Goal: Transaction & Acquisition: Purchase product/service

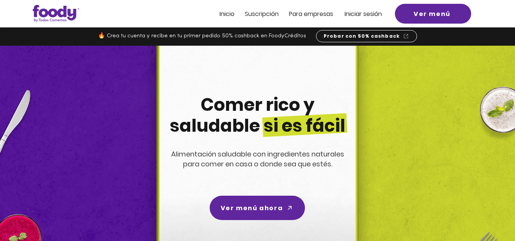
click at [372, 16] on span "Iniciar sesión" at bounding box center [363, 14] width 37 height 9
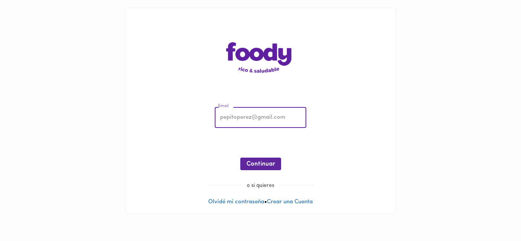
click at [232, 115] on input "email" at bounding box center [261, 118] width 92 height 21
type input "[EMAIL_ADDRESS][DOMAIN_NAME]"
click at [264, 163] on span "Continuar" at bounding box center [260, 164] width 29 height 7
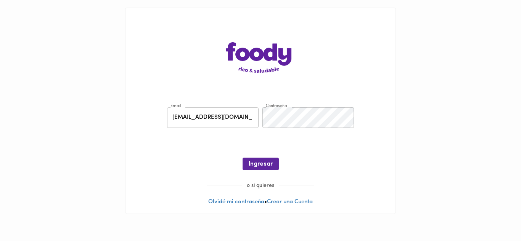
click at [264, 163] on span "Ingresar" at bounding box center [261, 164] width 24 height 7
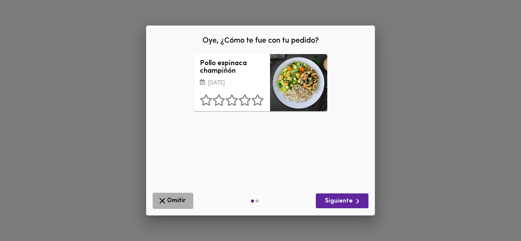
click at [160, 201] on icon "button" at bounding box center [163, 201] width 10 height 10
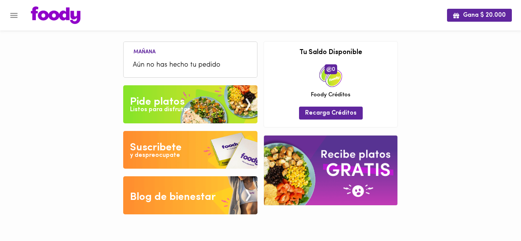
click at [188, 67] on span "Aún no has hecho tu pedido" at bounding box center [190, 65] width 115 height 10
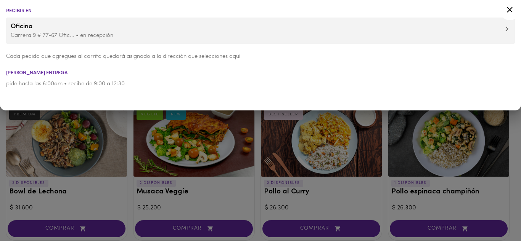
click at [509, 8] on icon at bounding box center [510, 10] width 10 height 10
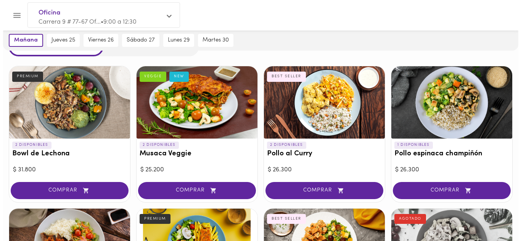
scroll to position [39, 0]
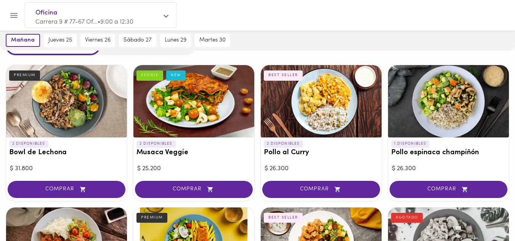
click at [320, 159] on div "2 DISPONIBLES Pollo al Curry BEST SELLER" at bounding box center [321, 150] width 121 height 25
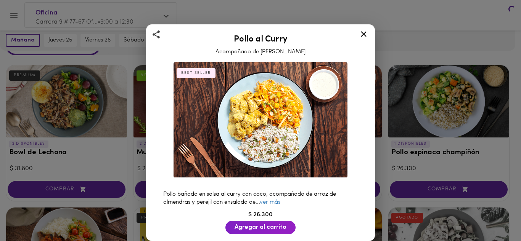
click at [320, 159] on div "Pollo al Curry Acompañado de Arroz Pilaf BEST SELLER Pollo bañado en salsa al c…" at bounding box center [260, 120] width 521 height 241
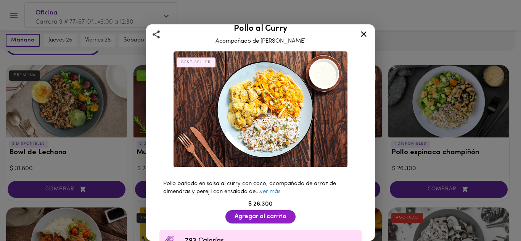
scroll to position [13, 0]
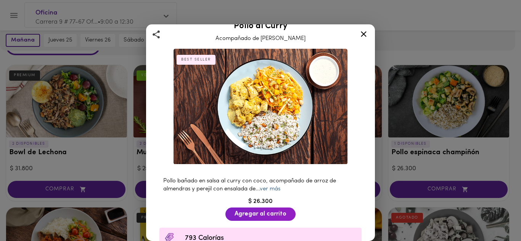
click at [280, 187] on link "ver más" at bounding box center [270, 190] width 21 height 6
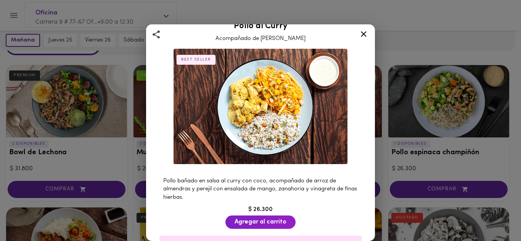
click at [364, 33] on icon at bounding box center [364, 34] width 10 height 10
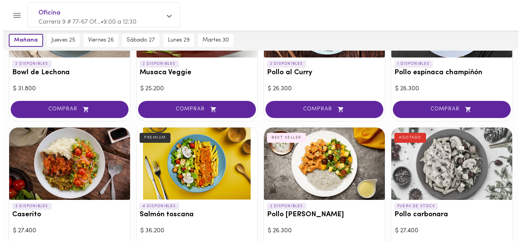
scroll to position [122, 0]
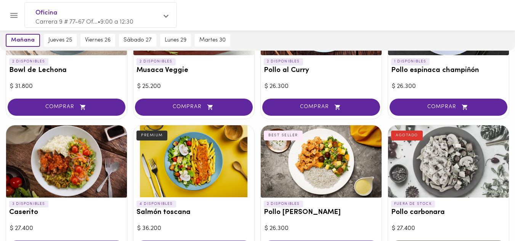
click at [66, 161] on div at bounding box center [66, 162] width 121 height 72
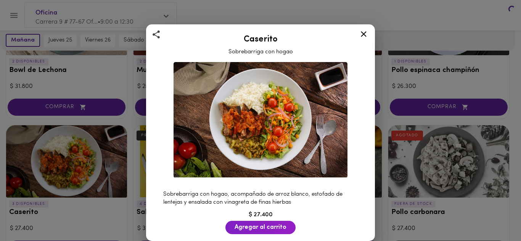
click at [66, 161] on div "Caserito Sobrebarriga con hogao Sobrebarriga con hogao, acompañado de arroz bla…" at bounding box center [260, 120] width 521 height 241
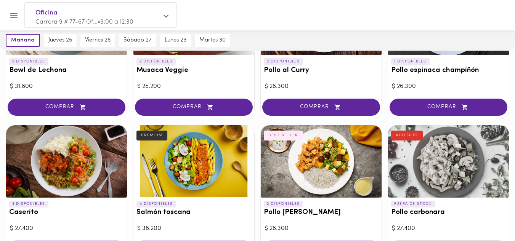
click at [66, 161] on div at bounding box center [66, 162] width 121 height 72
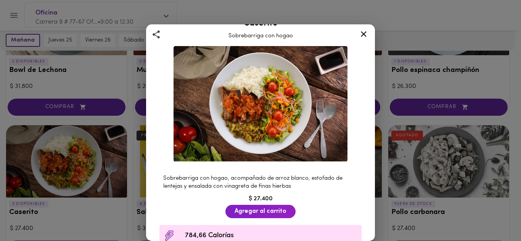
scroll to position [16, 0]
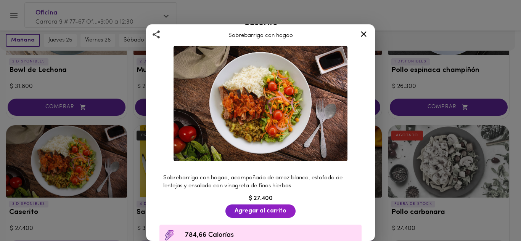
click at [364, 32] on icon at bounding box center [364, 34] width 10 height 10
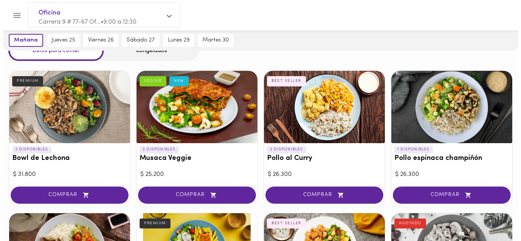
scroll to position [32, 0]
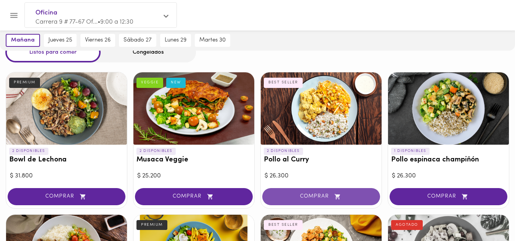
click at [323, 194] on span "COMPRAR" at bounding box center [321, 197] width 99 height 6
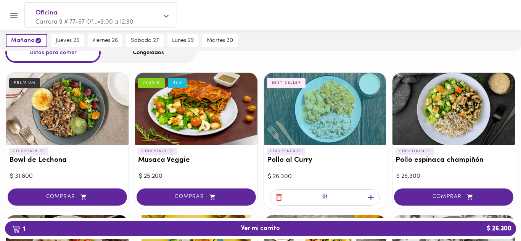
scroll to position [32, 0]
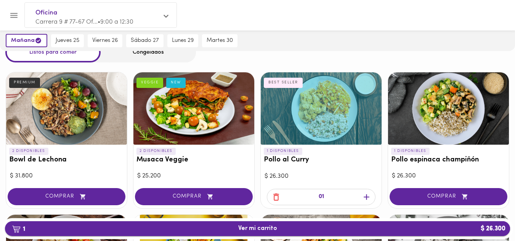
click at [272, 227] on span "1 Ver mi carrito $ 26.300" at bounding box center [257, 228] width 39 height 7
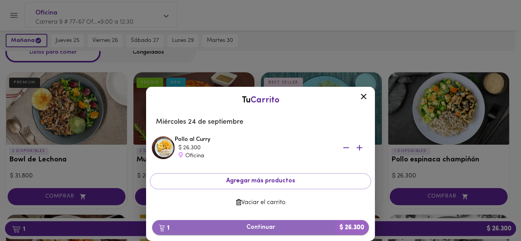
click at [261, 227] on span "1 Continuar $ 26.300" at bounding box center [260, 227] width 204 height 7
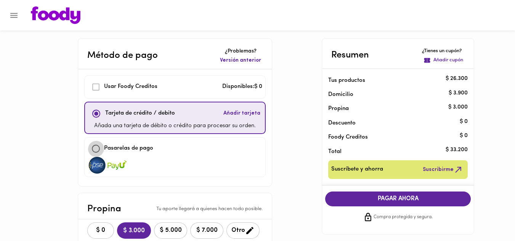
click at [97, 148] on input "checkbox" at bounding box center [96, 149] width 16 height 16
checkbox input "true"
checkbox input "false"
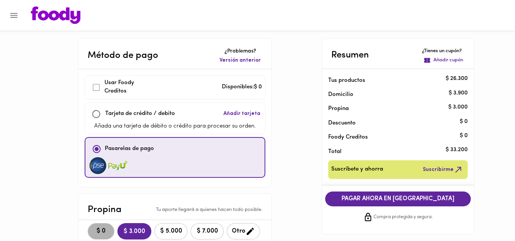
click at [105, 232] on span "$ 0" at bounding box center [101, 231] width 17 height 7
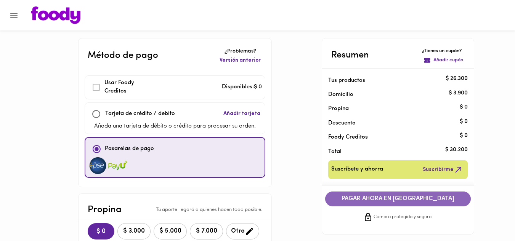
click at [411, 199] on span "PAGAR AHORA EN [GEOGRAPHIC_DATA]" at bounding box center [398, 199] width 130 height 7
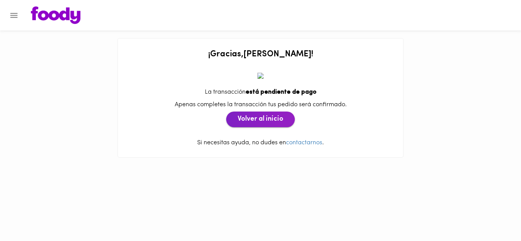
click at [261, 121] on span "Volver al inicio" at bounding box center [261, 120] width 46 height 8
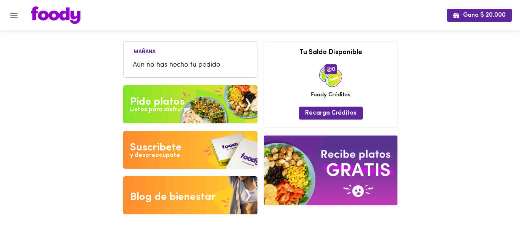
click at [181, 64] on span "Aún no has hecho tu pedido" at bounding box center [190, 65] width 115 height 10
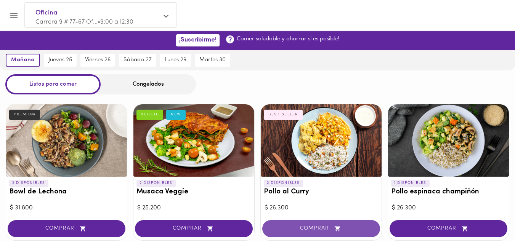
click at [322, 227] on span "COMPRAR" at bounding box center [321, 229] width 99 height 6
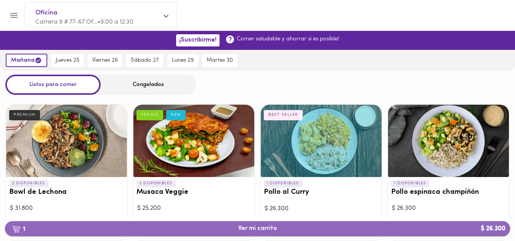
click at [307, 229] on span "1 Ver mi carrito $ 26.300" at bounding box center [257, 228] width 493 height 7
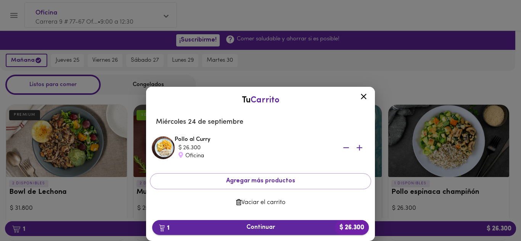
click at [300, 228] on span "1 Continuar $ 26.300" at bounding box center [260, 227] width 204 height 7
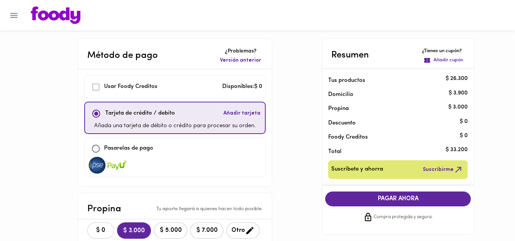
click at [97, 233] on span "$ 0" at bounding box center [100, 230] width 17 height 7
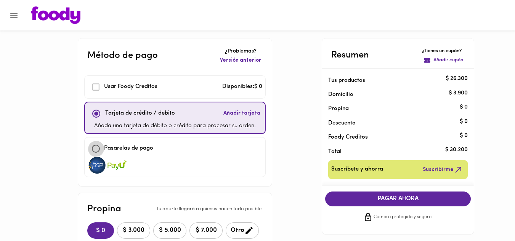
click at [99, 149] on input "checkbox" at bounding box center [96, 149] width 16 height 16
checkbox input "true"
checkbox input "false"
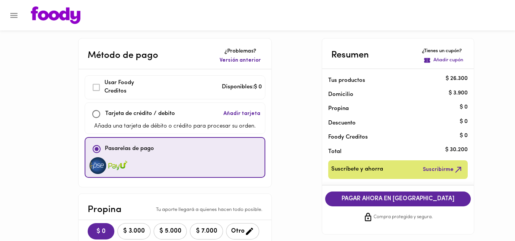
click at [402, 200] on span "PAGAR AHORA EN [GEOGRAPHIC_DATA]" at bounding box center [398, 199] width 130 height 7
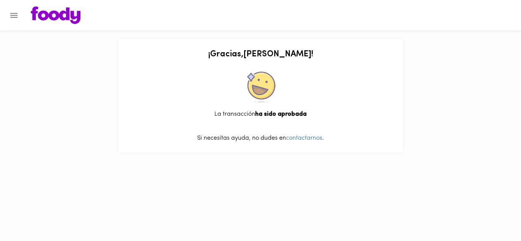
click at [14, 16] on icon "Menu" at bounding box center [13, 15] width 7 height 5
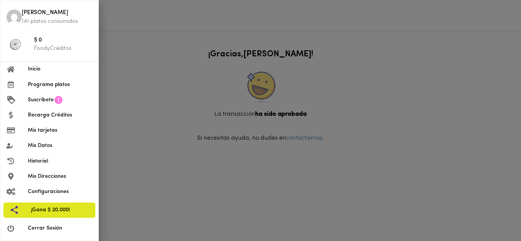
click at [41, 229] on span "Cerrar Sesión" at bounding box center [60, 229] width 64 height 8
